Goal: Task Accomplishment & Management: Manage account settings

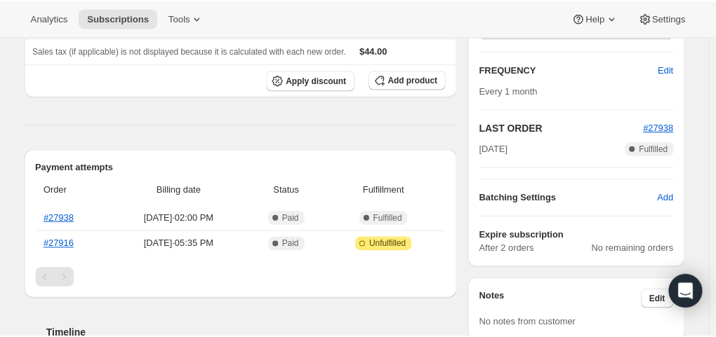
scroll to position [281, 0]
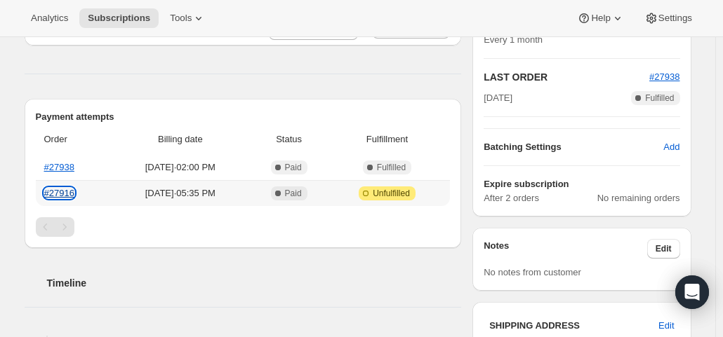
click at [65, 196] on link "#27916" at bounding box center [59, 193] width 30 height 11
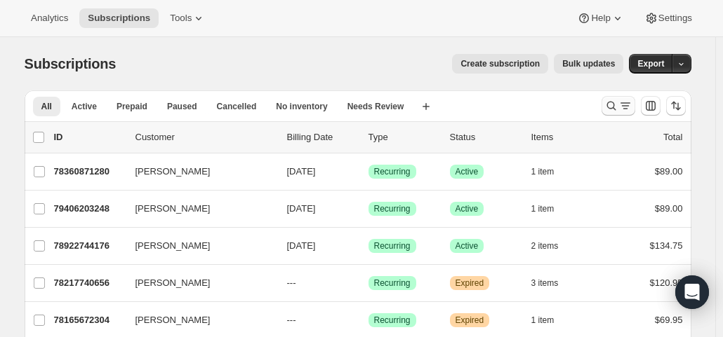
click at [618, 103] on icon "Search and filter results" at bounding box center [611, 106] width 14 height 14
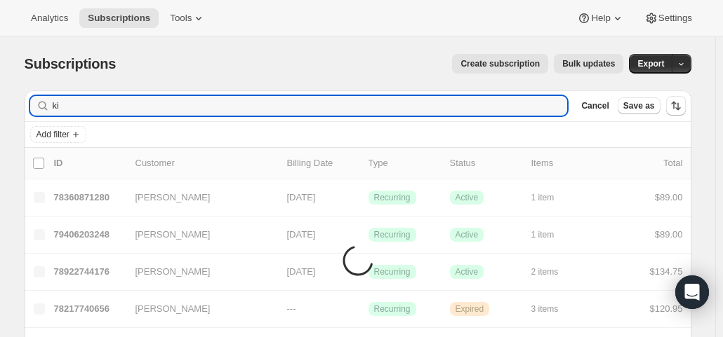
type input "k"
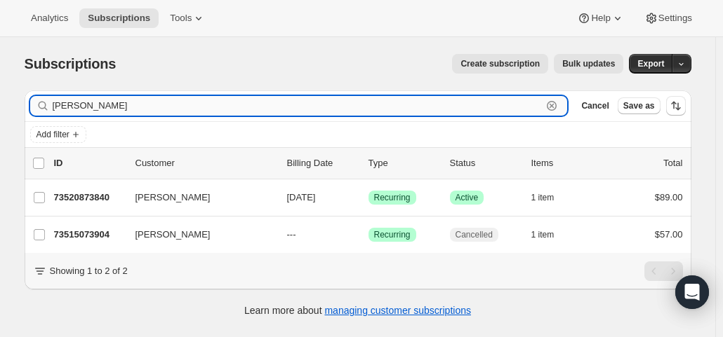
click at [129, 105] on input "john g" at bounding box center [298, 106] width 490 height 20
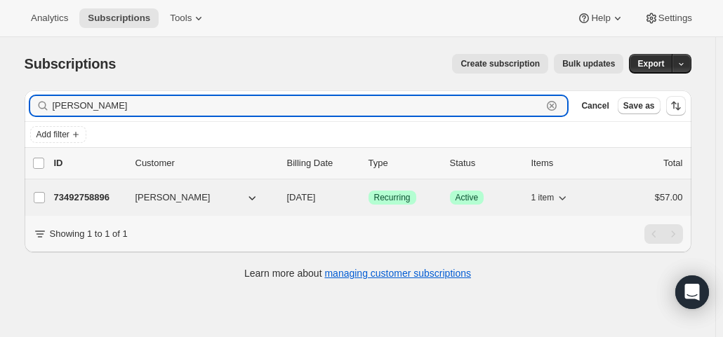
type input "john br"
click at [316, 196] on span "10/02/2025" at bounding box center [301, 197] width 29 height 11
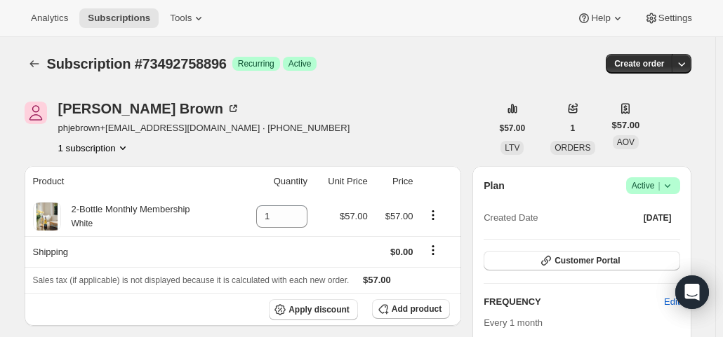
click at [652, 187] on span "Active |" at bounding box center [652, 186] width 43 height 14
click at [652, 237] on span "Cancel subscription" at bounding box center [656, 237] width 79 height 11
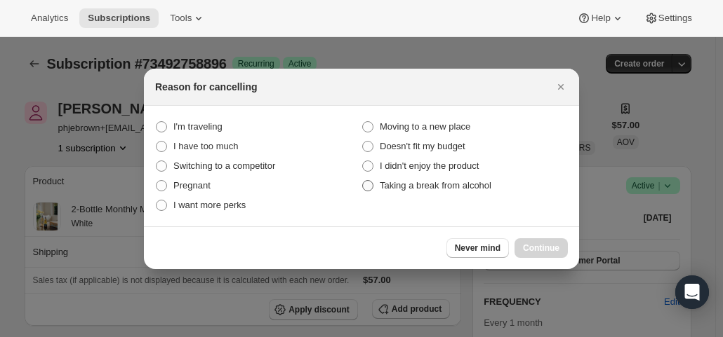
click at [485, 187] on span "Taking a break from alcohol" at bounding box center [436, 185] width 112 height 11
click at [363, 181] on alcohol "Taking a break from alcohol" at bounding box center [362, 180] width 1 height 1
radio alcohol "true"
click at [546, 248] on span "Continue" at bounding box center [541, 248] width 36 height 11
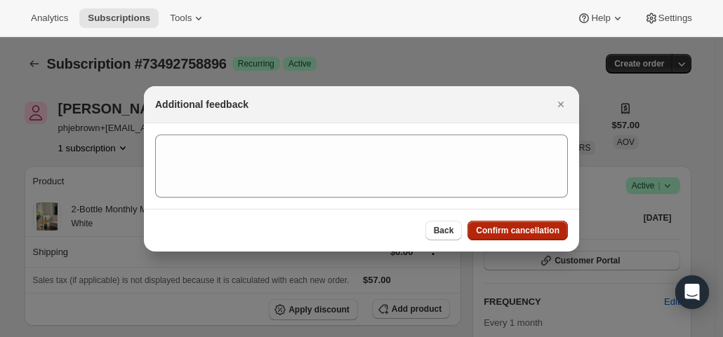
click at [542, 229] on span "Confirm cancellation" at bounding box center [517, 230] width 83 height 11
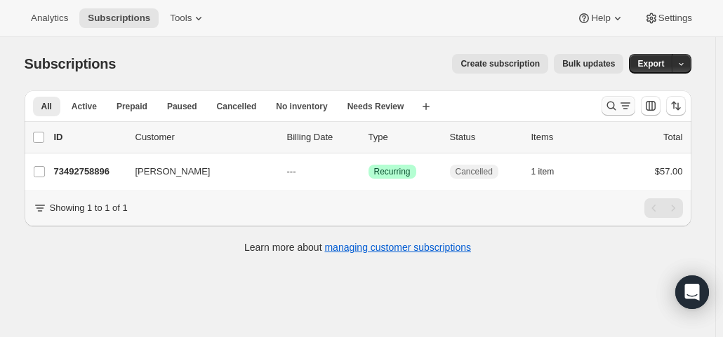
click at [612, 105] on icon "Search and filter results" at bounding box center [611, 106] width 14 height 14
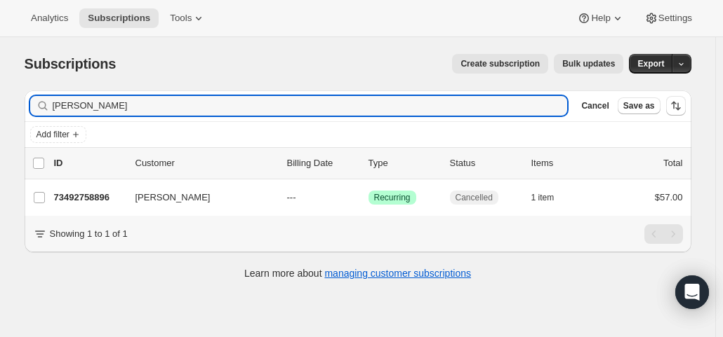
drag, startPoint x: 79, startPoint y: 102, endPoint x: 40, endPoint y: 94, distance: 39.3
click at [40, 94] on div "Filter subscribers john br Clear Cancel Save as" at bounding box center [358, 105] width 666 height 31
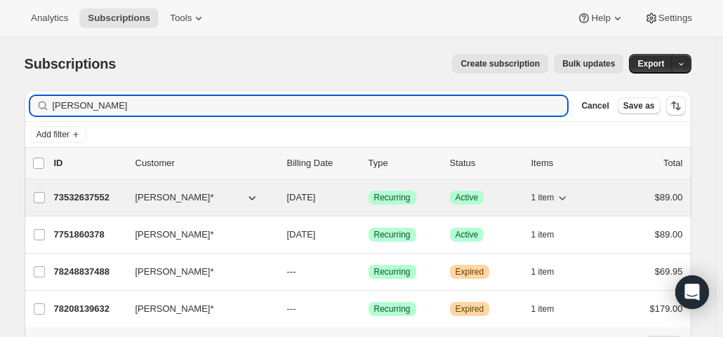
type input "nancy kra"
click at [329, 189] on div "73532637552 Nancy Kraus* 10/01/2025 Success Recurring Success Active 1 item $89…" at bounding box center [368, 198] width 629 height 20
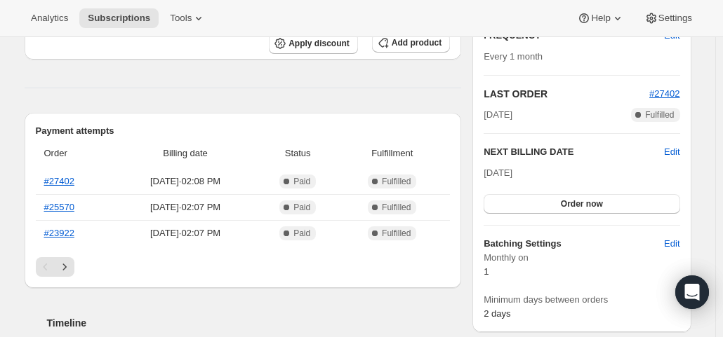
scroll to position [70, 0]
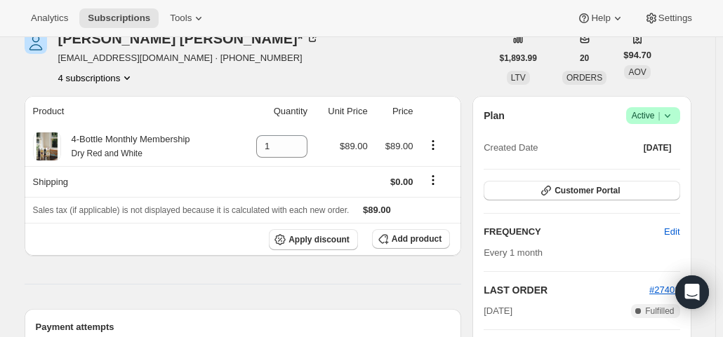
click at [130, 77] on icon "Product actions" at bounding box center [127, 78] width 14 height 14
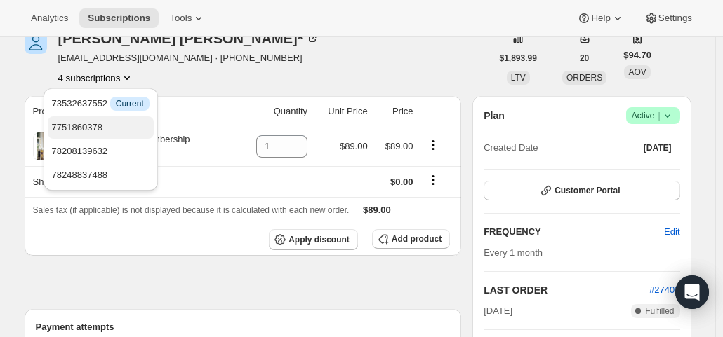
click at [100, 124] on span "7751860378" at bounding box center [77, 127] width 51 height 11
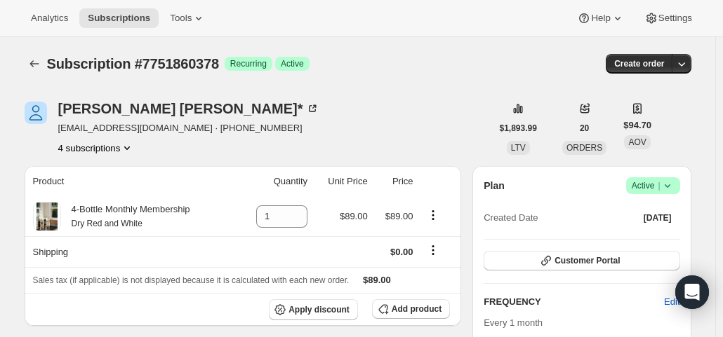
click at [679, 187] on span "Success Active |" at bounding box center [653, 185] width 54 height 17
click at [651, 239] on span "Cancel subscription" at bounding box center [656, 237] width 79 height 11
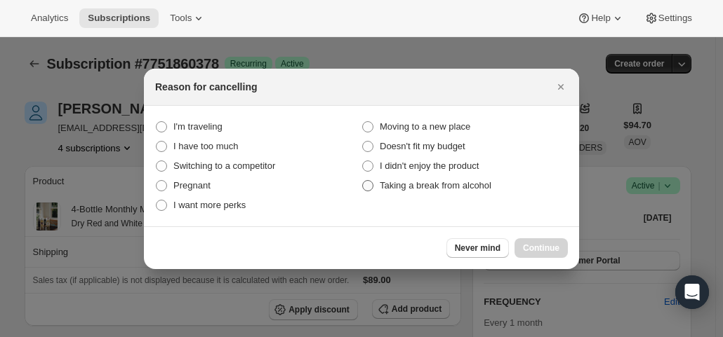
click at [417, 180] on span "Taking a break from alcohol" at bounding box center [436, 185] width 112 height 11
click at [363, 180] on alcohol "Taking a break from alcohol" at bounding box center [362, 180] width 1 height 1
radio alcohol "true"
click at [553, 250] on span "Continue" at bounding box center [541, 248] width 36 height 11
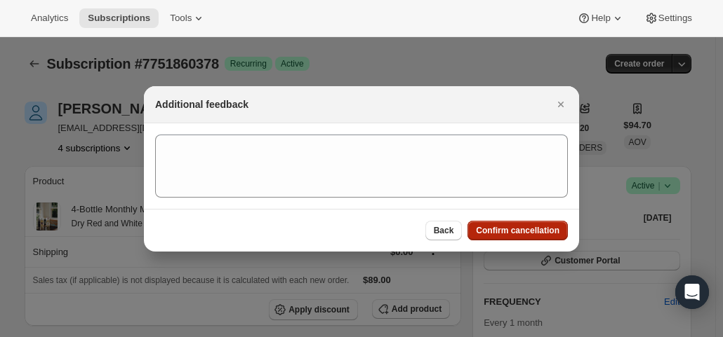
click at [538, 235] on span "Confirm cancellation" at bounding box center [517, 230] width 83 height 11
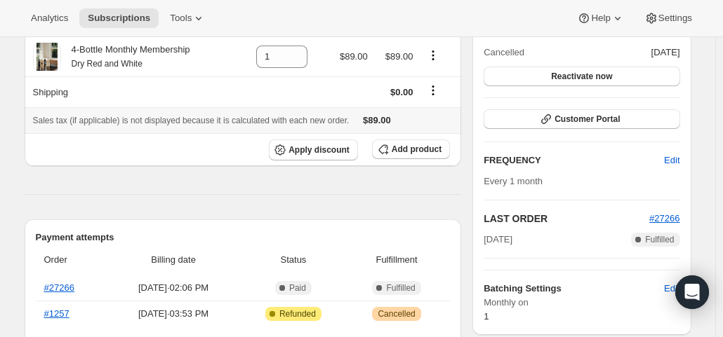
scroll to position [14, 0]
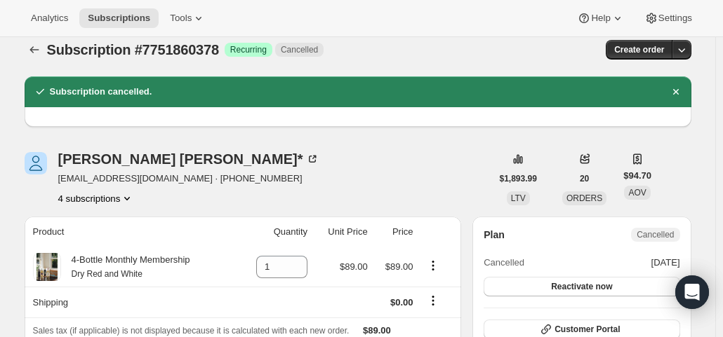
click at [118, 202] on button "4 subscriptions" at bounding box center [96, 199] width 76 height 14
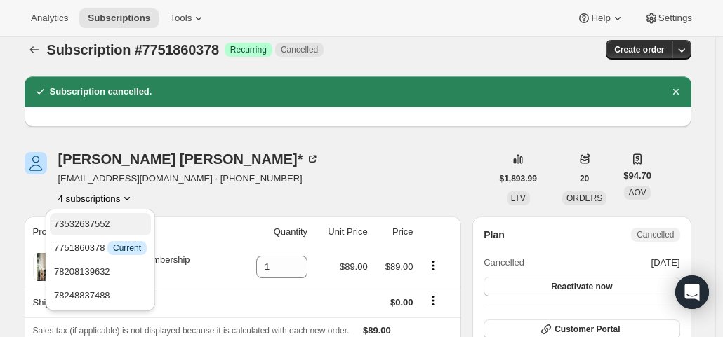
click at [94, 220] on span "73532637552" at bounding box center [82, 224] width 56 height 11
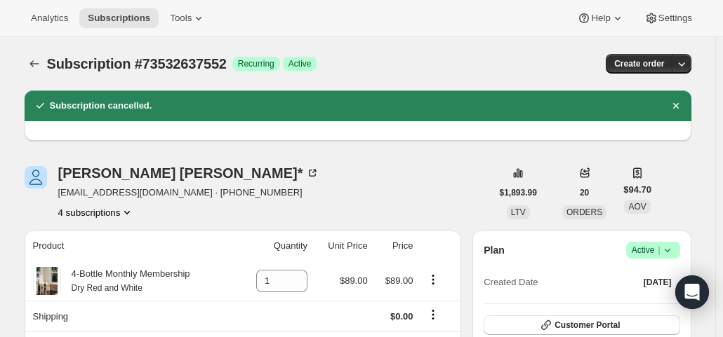
click at [121, 215] on button "4 subscriptions" at bounding box center [96, 213] width 76 height 14
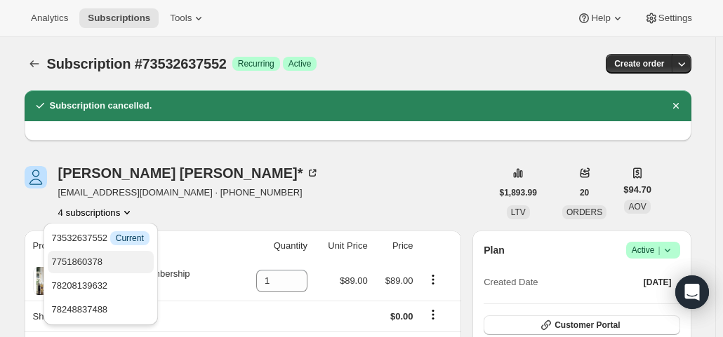
click at [89, 257] on span "7751860378" at bounding box center [77, 262] width 51 height 11
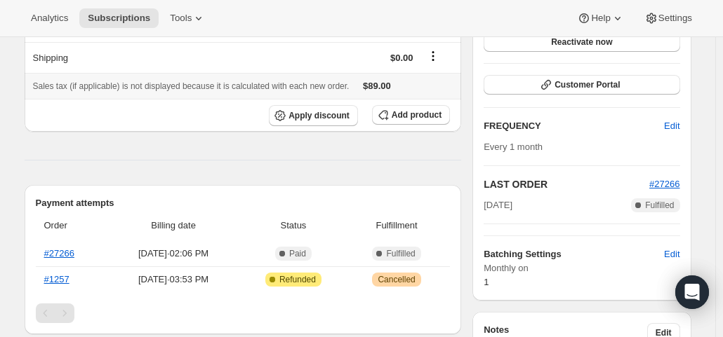
scroll to position [281, 0]
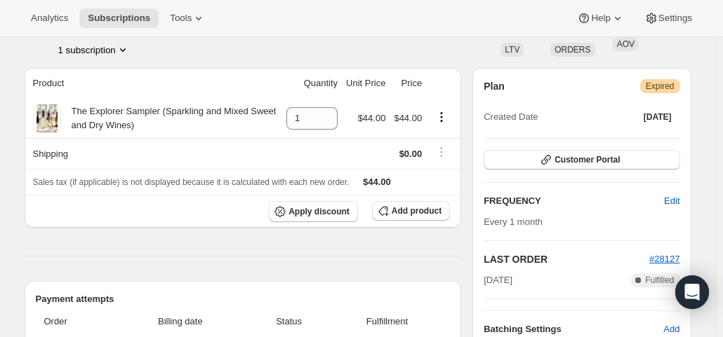
scroll to position [210, 0]
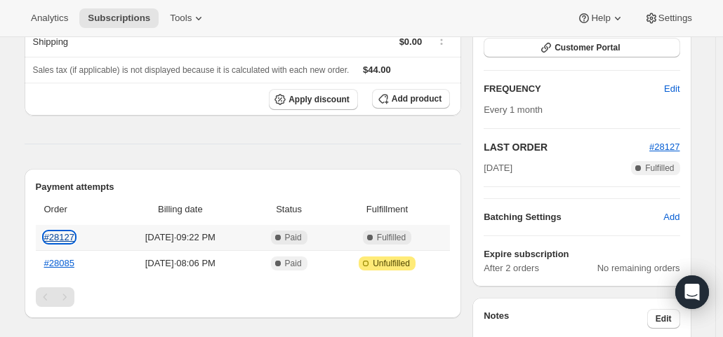
click at [68, 232] on link "#28127" at bounding box center [59, 237] width 30 height 11
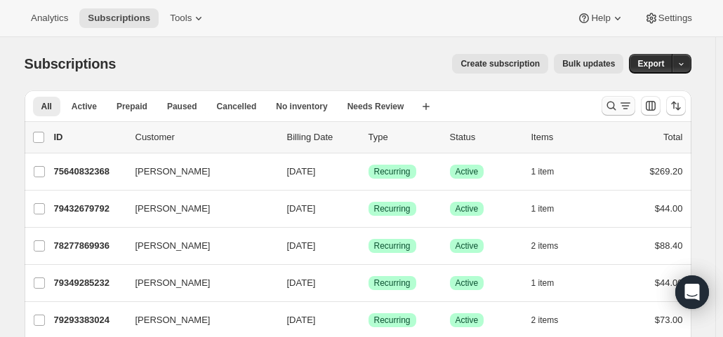
click at [618, 108] on icon "Search and filter results" at bounding box center [611, 106] width 14 height 14
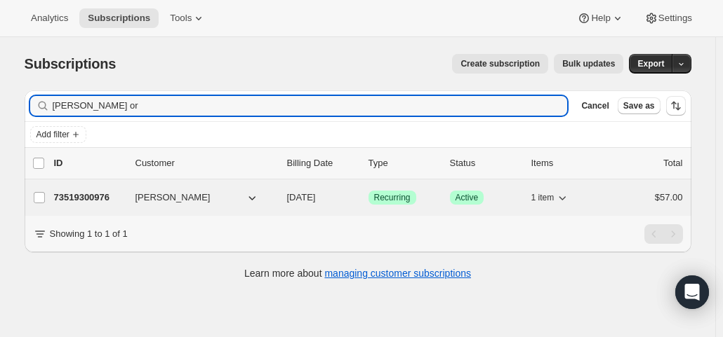
type input "[PERSON_NAME] or"
click at [316, 199] on span "[DATE]" at bounding box center [301, 197] width 29 height 11
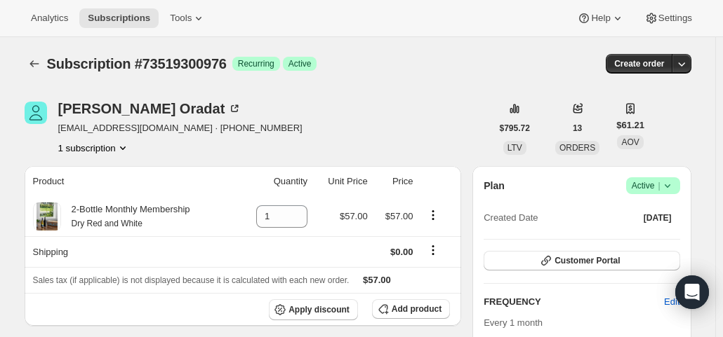
click at [659, 187] on span "|" at bounding box center [658, 185] width 2 height 11
click at [637, 239] on span "Cancel subscription" at bounding box center [656, 237] width 79 height 11
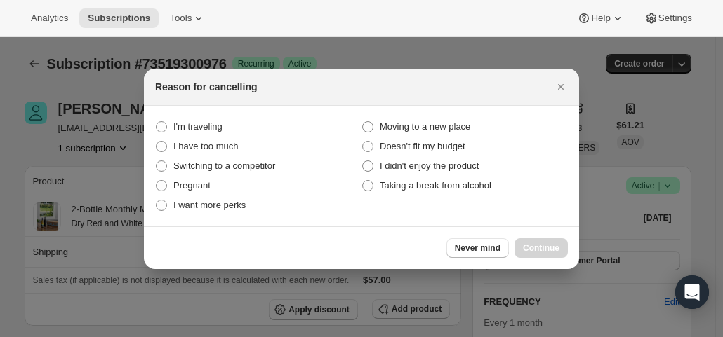
drag, startPoint x: 464, startPoint y: 190, endPoint x: 517, endPoint y: 228, distance: 64.8
click at [466, 191] on span "Taking a break from alcohol" at bounding box center [436, 185] width 112 height 11
click at [363, 181] on alcohol "Taking a break from alcohol" at bounding box center [362, 180] width 1 height 1
radio alcohol "true"
click at [537, 243] on span "Continue" at bounding box center [541, 248] width 36 height 11
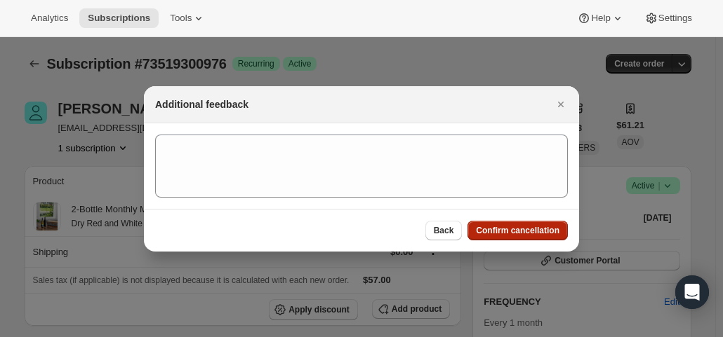
click at [535, 224] on button "Confirm cancellation" at bounding box center [517, 231] width 100 height 20
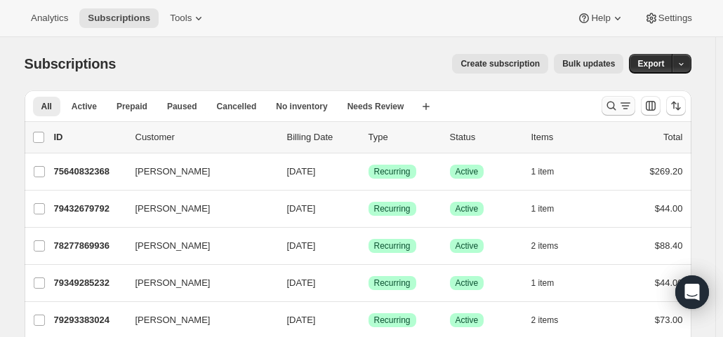
click at [625, 109] on icon "Search and filter results" at bounding box center [625, 106] width 14 height 14
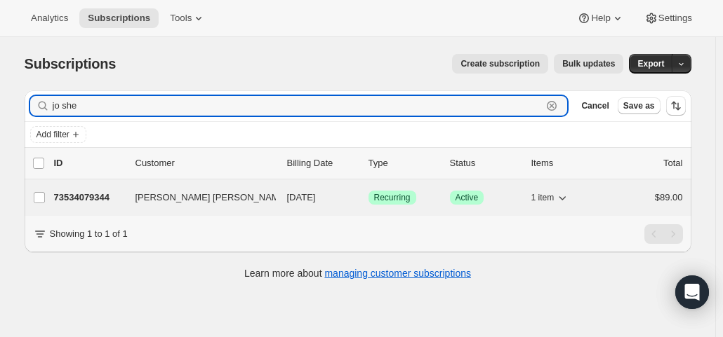
type input "jo she"
click at [301, 199] on span "[DATE]" at bounding box center [301, 197] width 29 height 11
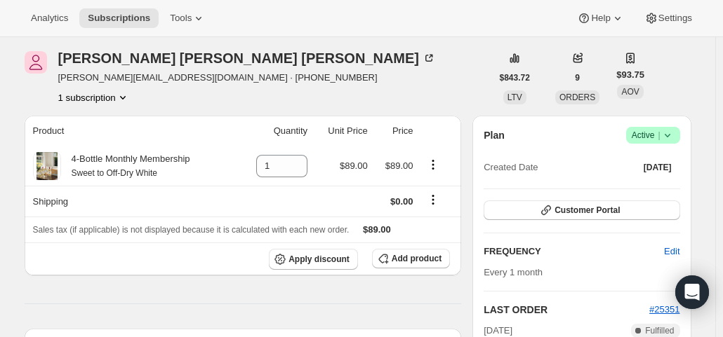
scroll to position [70, 0]
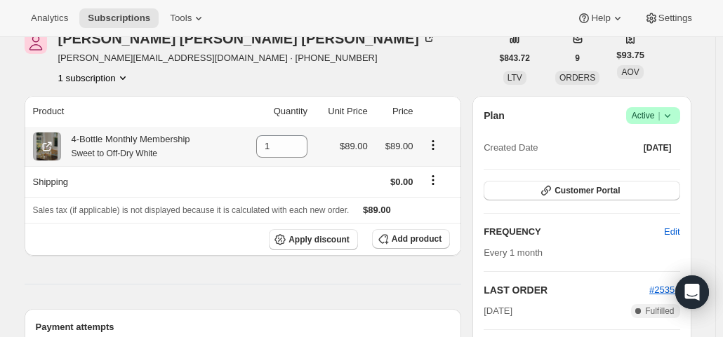
click at [436, 143] on icon "Product actions" at bounding box center [433, 145] width 14 height 14
click at [438, 166] on span "Swap variant" at bounding box center [436, 173] width 53 height 14
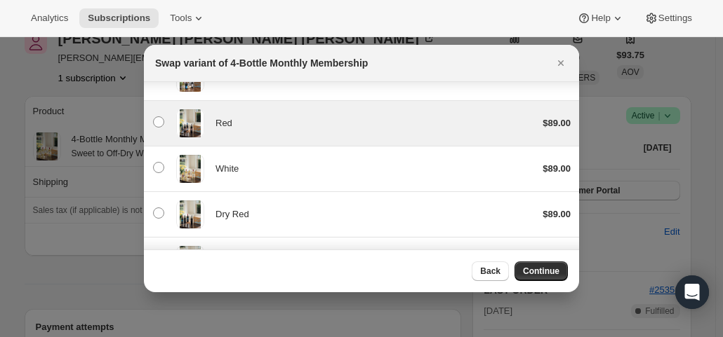
scroll to position [140, 0]
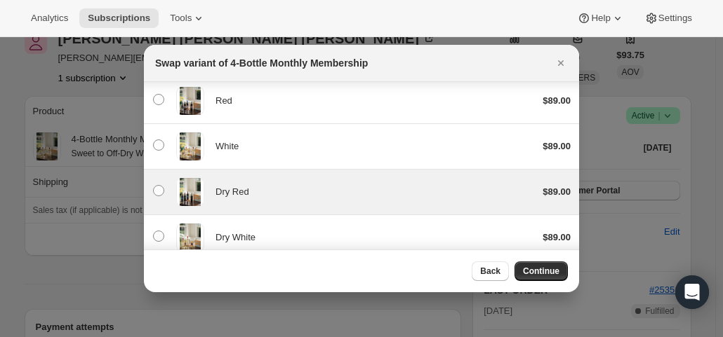
click at [239, 191] on span "Dry Red" at bounding box center [232, 192] width 34 height 11
radio input "false"
radio input "true"
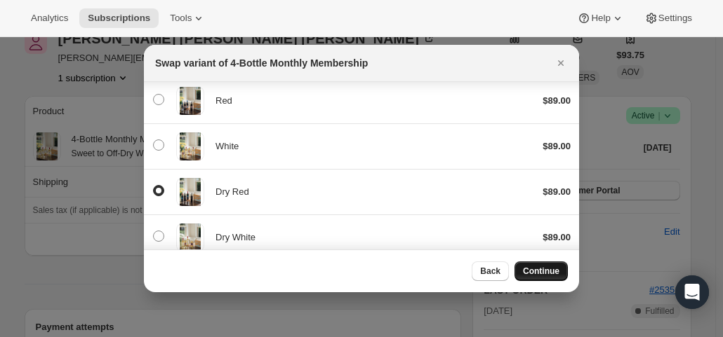
click at [547, 263] on button "Continue" at bounding box center [540, 272] width 53 height 20
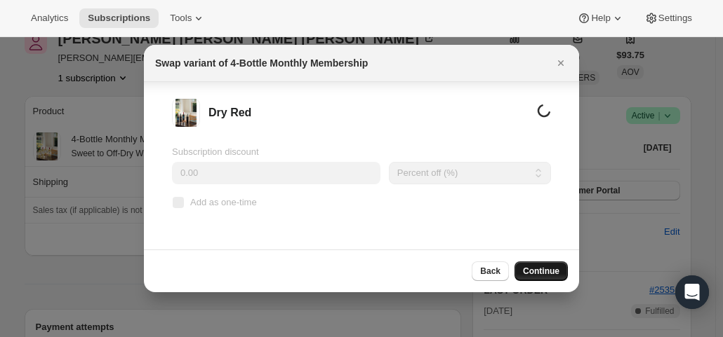
scroll to position [11, 0]
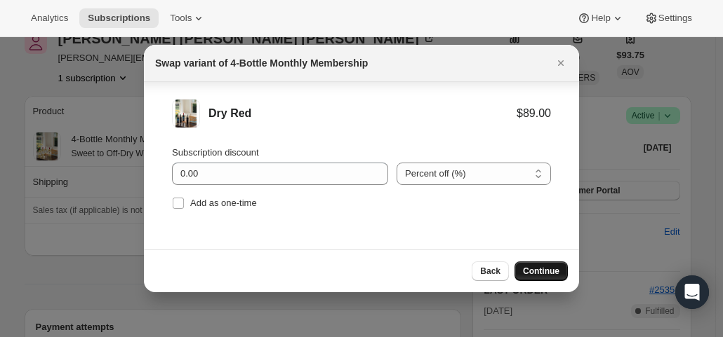
click at [547, 267] on span "Continue" at bounding box center [541, 271] width 36 height 11
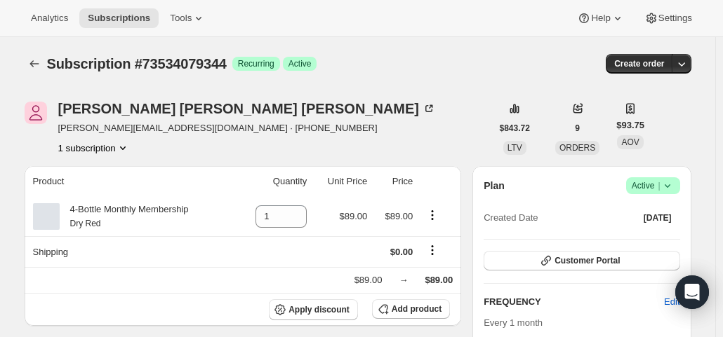
scroll to position [70, 0]
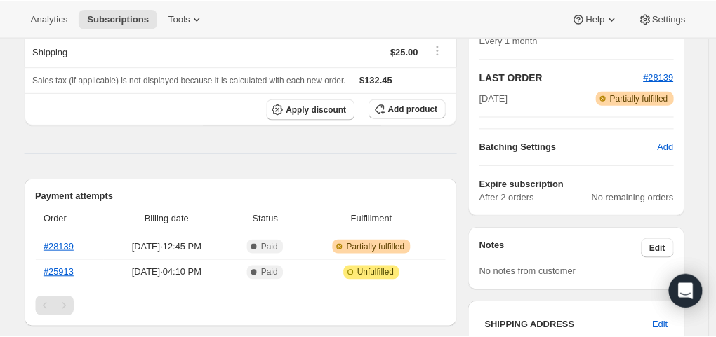
scroll to position [351, 0]
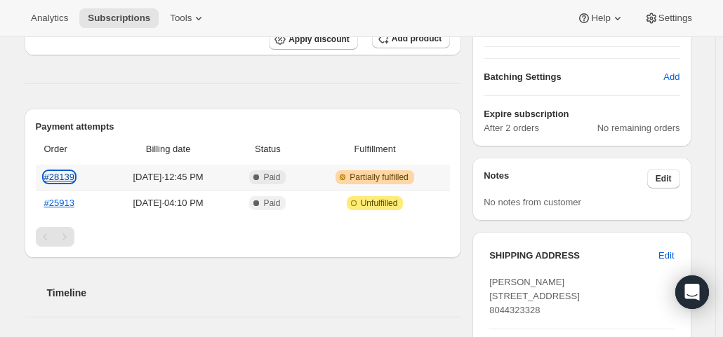
click at [62, 173] on link "#28139" at bounding box center [59, 177] width 30 height 11
